Goal: Task Accomplishment & Management: Complete application form

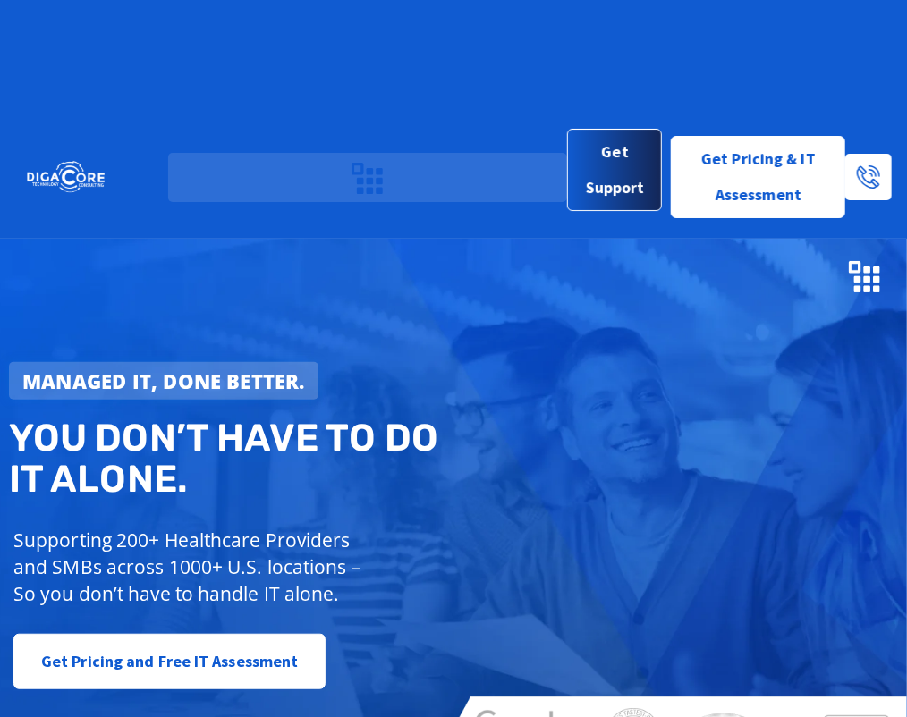
click at [614, 134] on span "Get Support" at bounding box center [615, 170] width 66 height 72
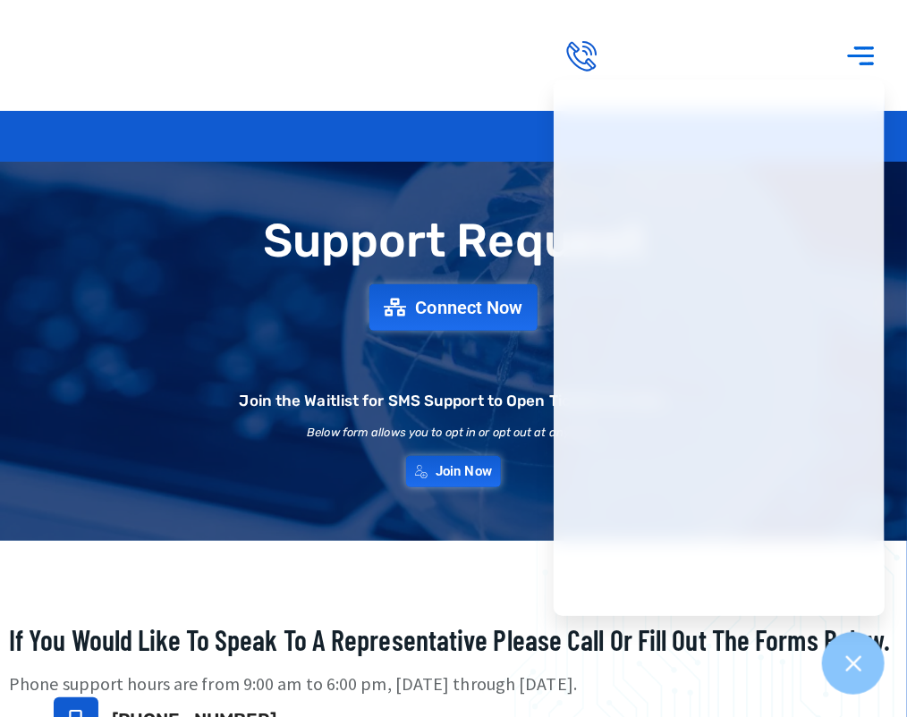
click at [336, 496] on div "Support Request Connect Now Join the Waitlist for SMS Support to Open Tickets v…" at bounding box center [453, 352] width 907 height 290
click at [452, 479] on span "Join Now" at bounding box center [465, 471] width 62 height 15
click at [482, 333] on link "Connect Now" at bounding box center [453, 307] width 184 height 51
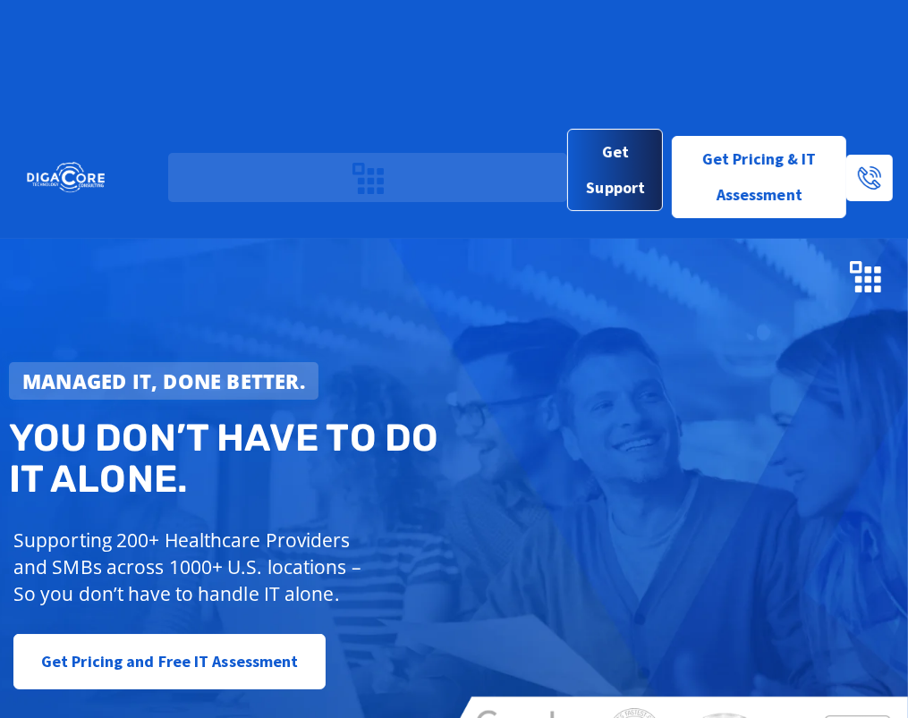
click at [630, 135] on span "Get Support" at bounding box center [615, 171] width 66 height 72
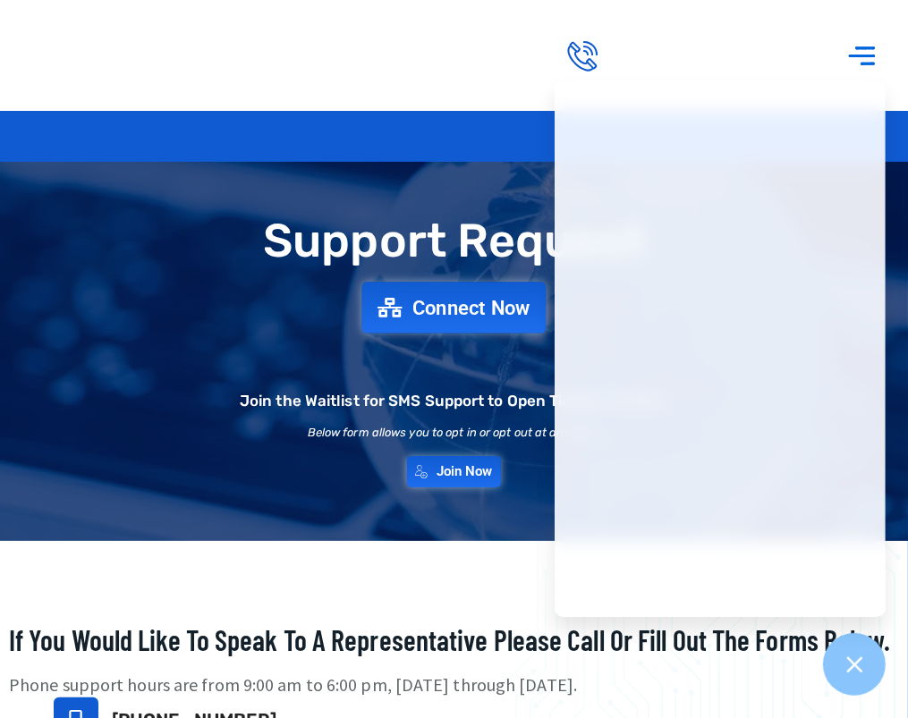
click at [467, 317] on span "Connect Now" at bounding box center [471, 308] width 118 height 20
